Goal: Task Accomplishment & Management: Complete application form

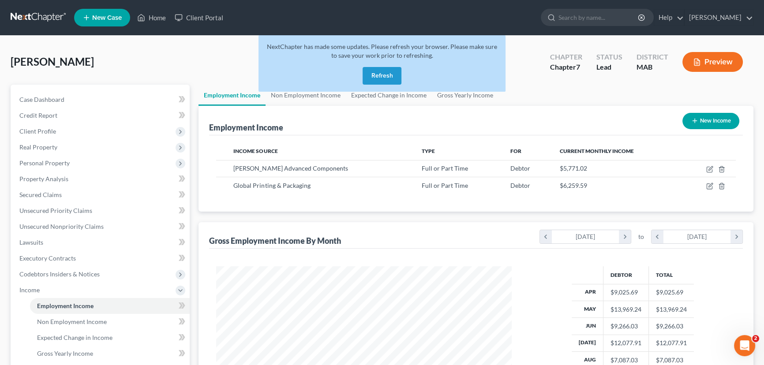
scroll to position [158, 313]
click at [372, 71] on button "Refresh" at bounding box center [382, 76] width 39 height 18
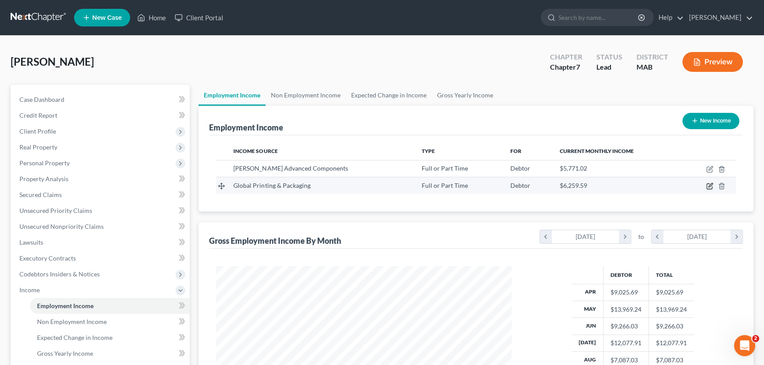
click at [710, 184] on icon "button" at bounding box center [709, 186] width 7 height 7
select select "0"
select select "22"
select select "2"
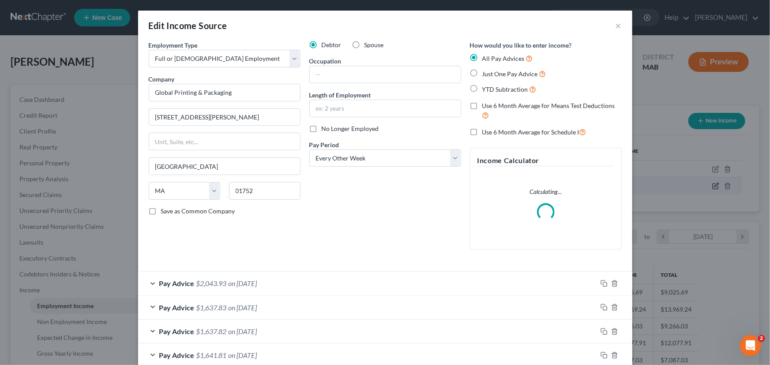
scroll to position [158, 316]
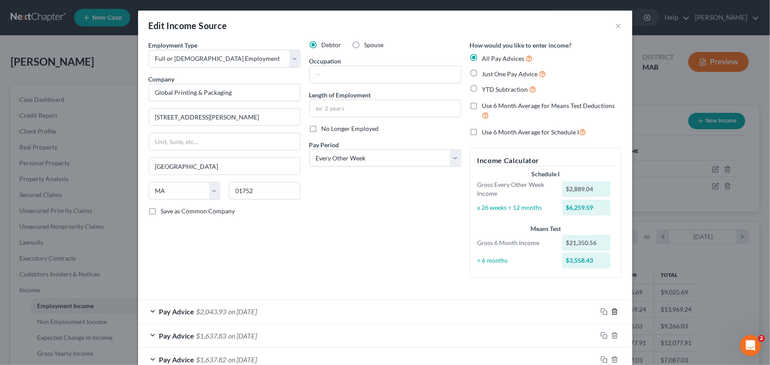
click at [612, 280] on div "How would you like to enter income? All Pay Advices Just One Pay Advice YTD Sub…" at bounding box center [546, 163] width 161 height 244
click at [611, 312] on icon "button" at bounding box center [614, 311] width 7 height 7
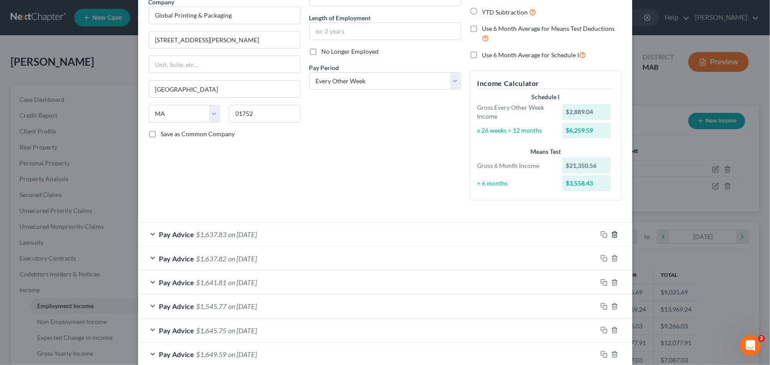
scroll to position [120, 0]
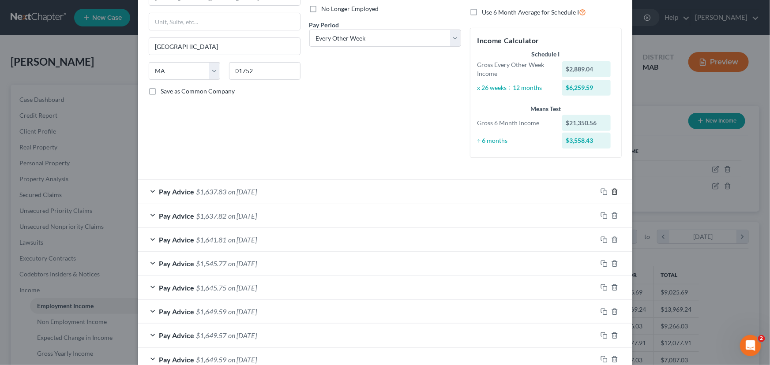
click at [614, 193] on icon "button" at bounding box center [614, 191] width 7 height 7
click at [614, 193] on line "button" at bounding box center [614, 192] width 0 height 2
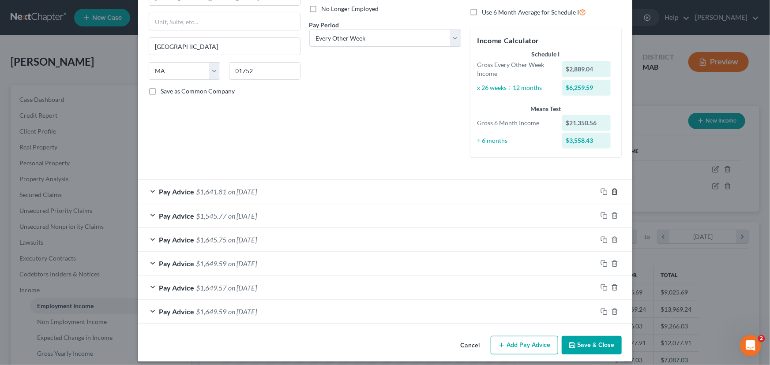
click at [614, 193] on line "button" at bounding box center [614, 192] width 0 height 2
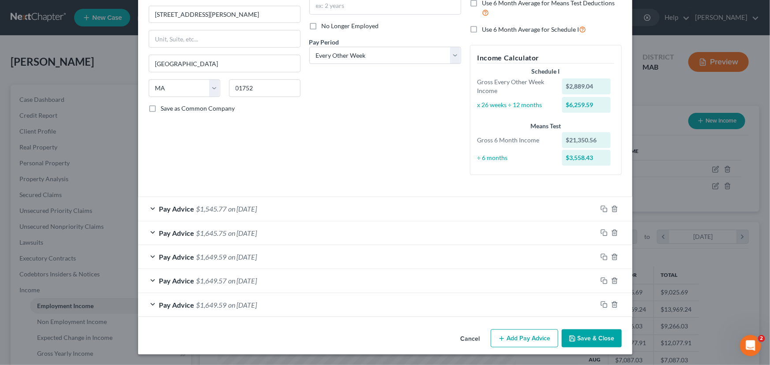
scroll to position [102, 0]
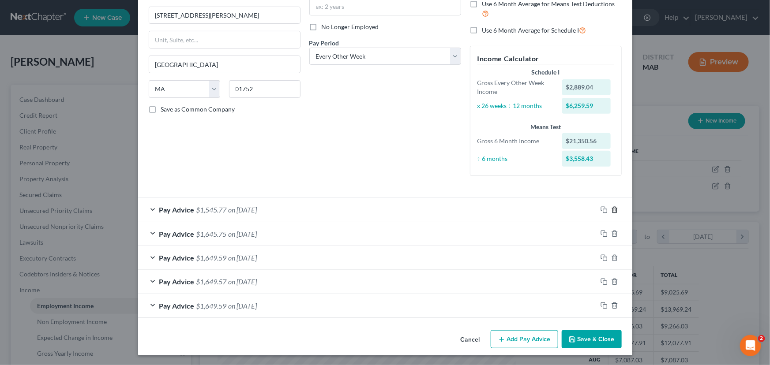
click at [614, 210] on line "button" at bounding box center [614, 211] width 0 height 2
click at [611, 191] on div "Employment Type * Select Full or Part Time Employment Self Employment Company *…" at bounding box center [385, 65] width 482 height 252
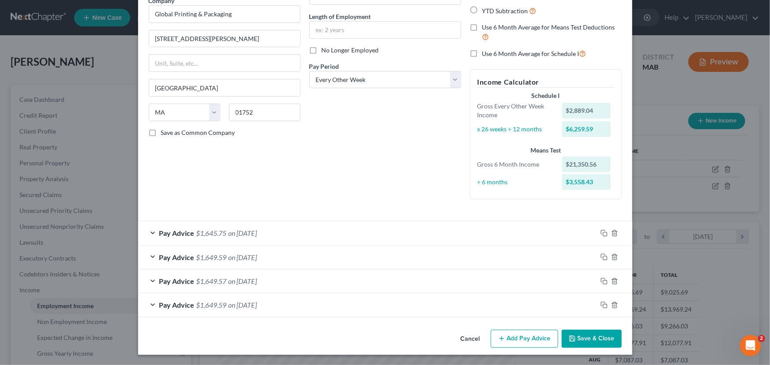
click at [610, 228] on div at bounding box center [614, 233] width 35 height 14
click at [611, 230] on icon "button" at bounding box center [614, 233] width 7 height 7
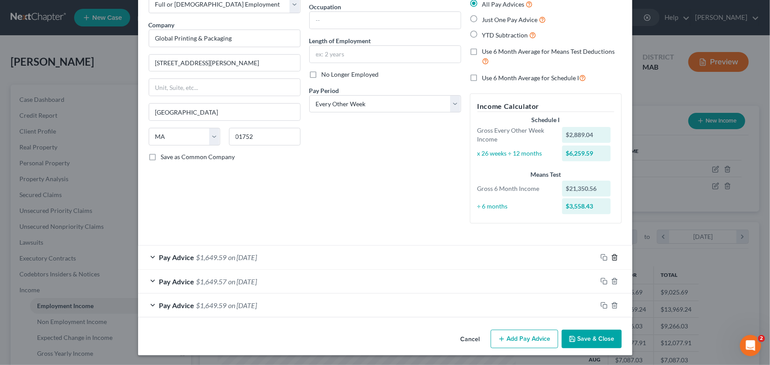
click at [611, 257] on icon "button" at bounding box center [614, 257] width 7 height 7
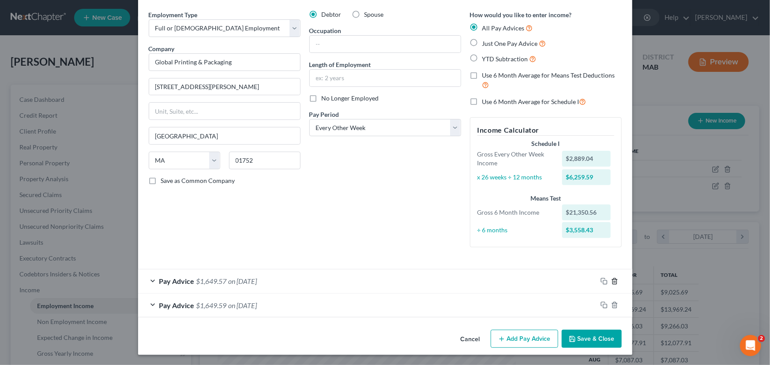
click at [613, 282] on icon "button" at bounding box center [614, 281] width 7 height 7
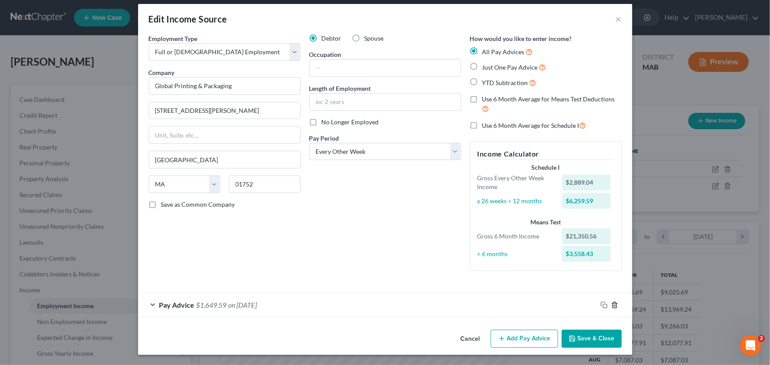
click at [611, 307] on icon "button" at bounding box center [614, 305] width 7 height 7
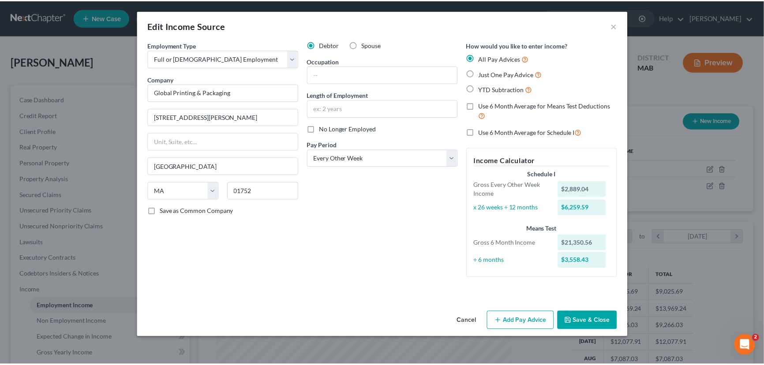
scroll to position [0, 0]
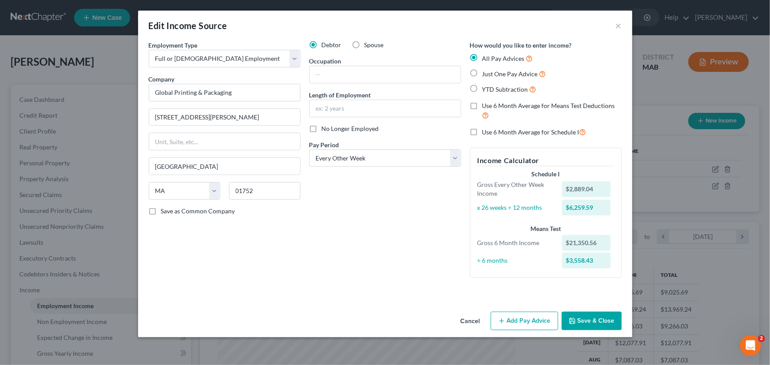
click at [322, 127] on label "No Longer Employed" at bounding box center [350, 128] width 57 height 9
click at [325, 127] on input "No Longer Employed" at bounding box center [328, 127] width 6 height 6
checkbox input "true"
click at [593, 322] on button "Save & Close" at bounding box center [592, 321] width 60 height 19
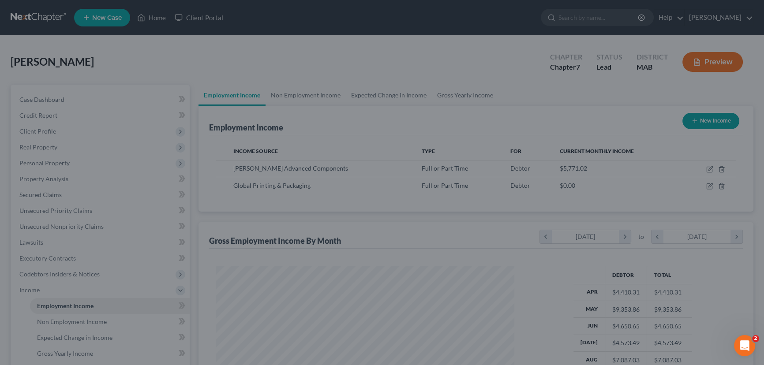
scroll to position [441077, 440921]
